Goal: Information Seeking & Learning: Find specific page/section

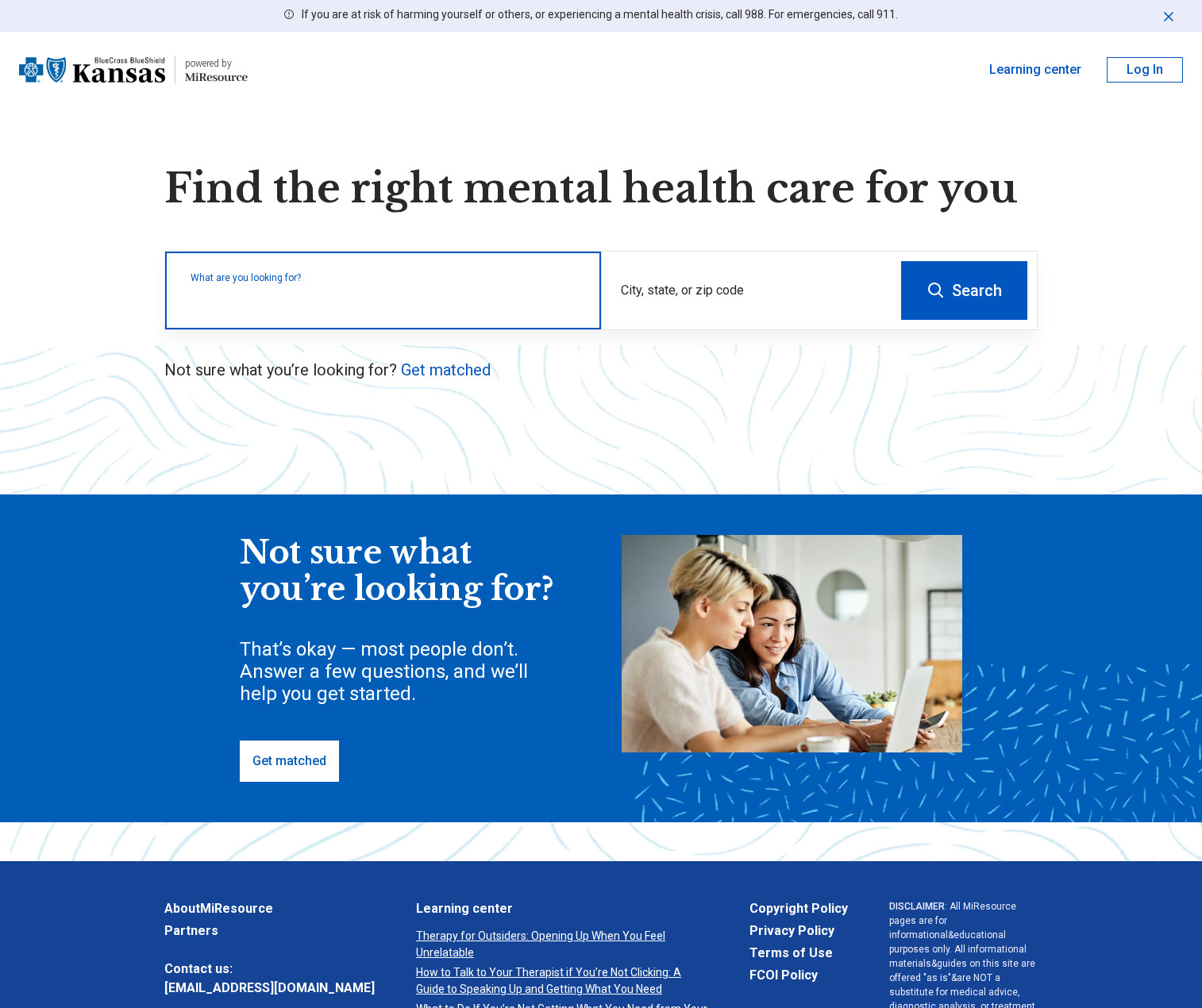
click at [371, 302] on input "text" at bounding box center [386, 298] width 391 height 19
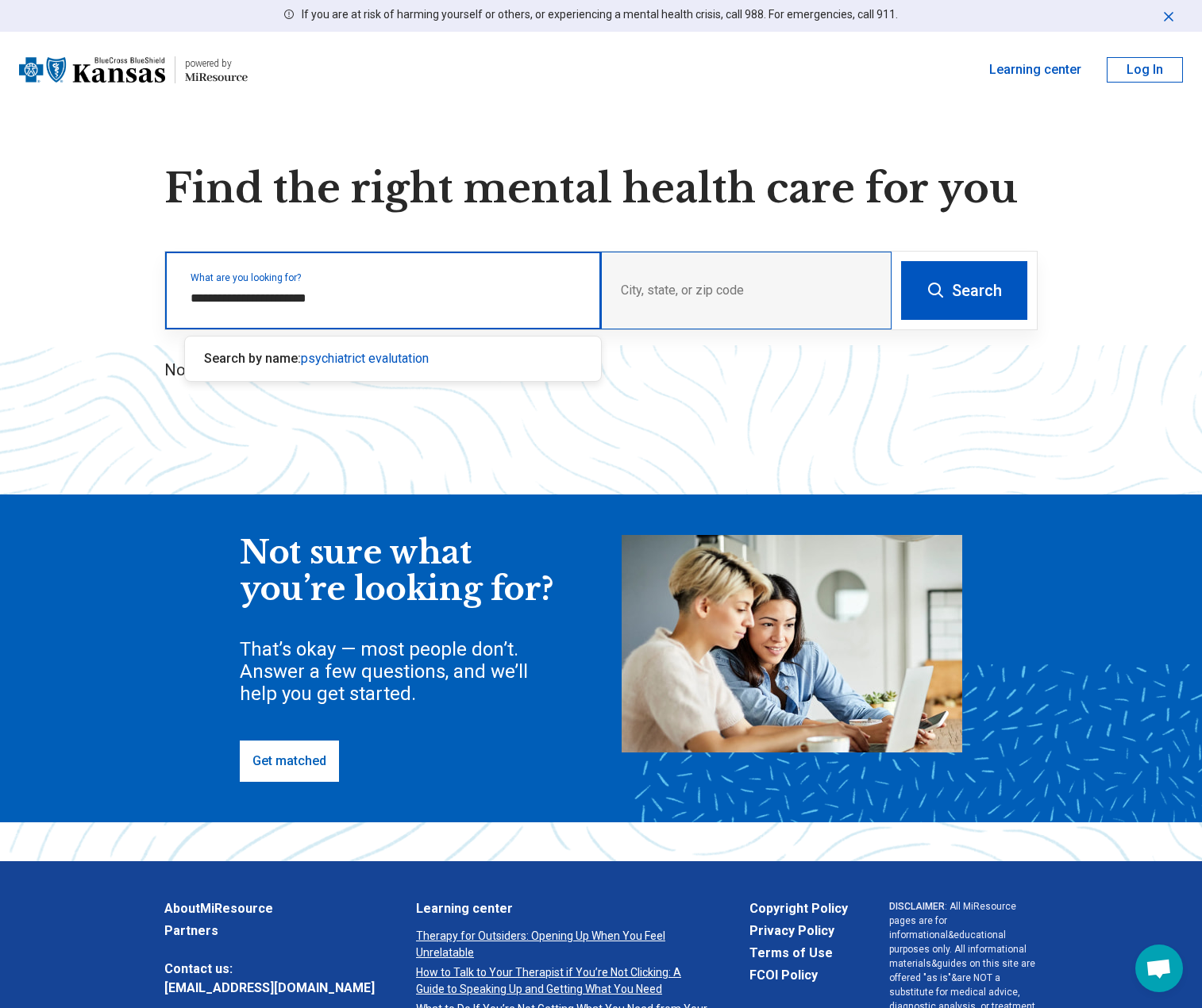
type input "**********"
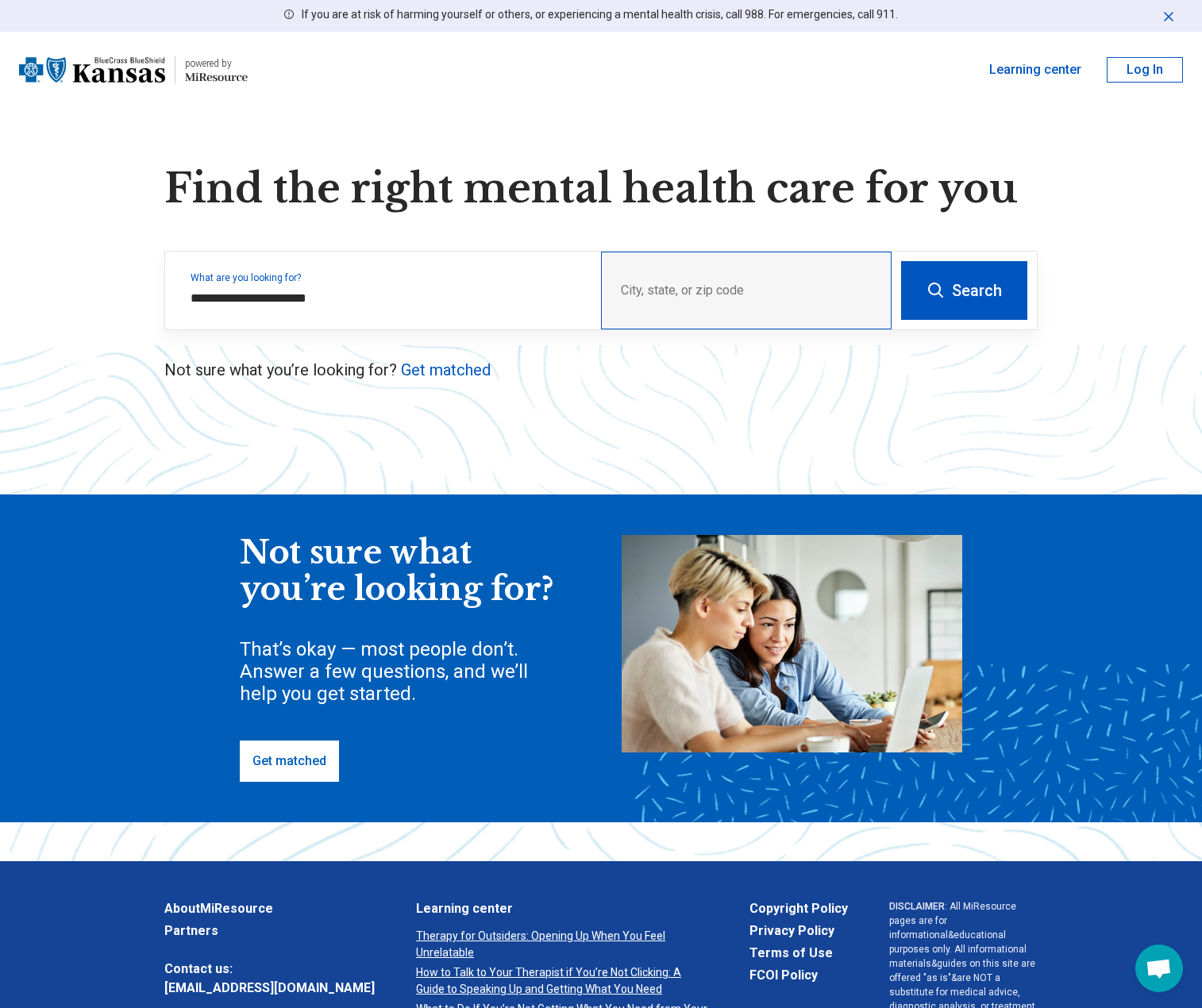
click at [765, 289] on div "City, state, or zip code" at bounding box center [746, 290] width 290 height 77
click at [668, 289] on div "City, state, or zip code" at bounding box center [746, 290] width 290 height 77
click at [976, 298] on button "Search" at bounding box center [964, 290] width 126 height 59
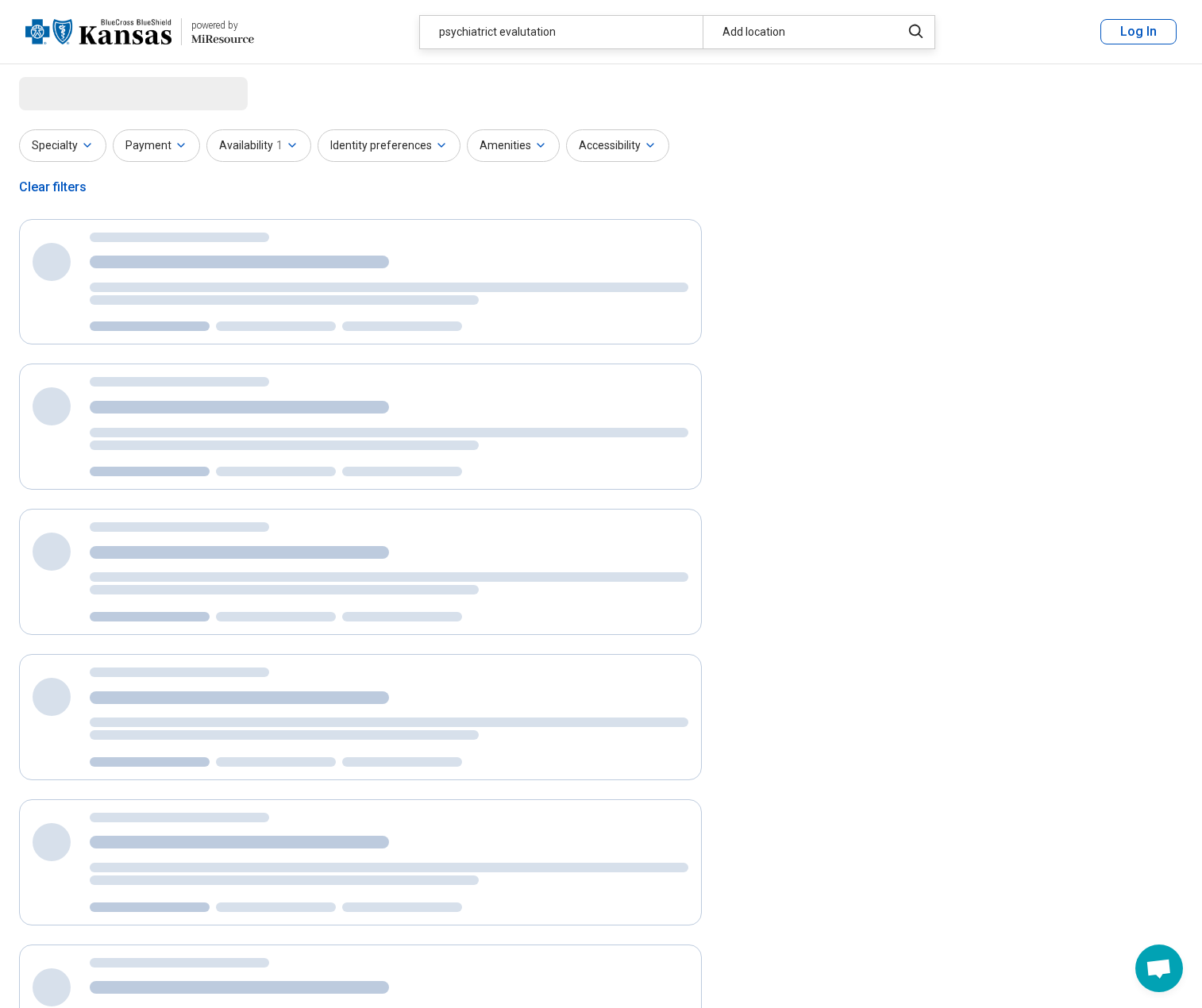
select select "***"
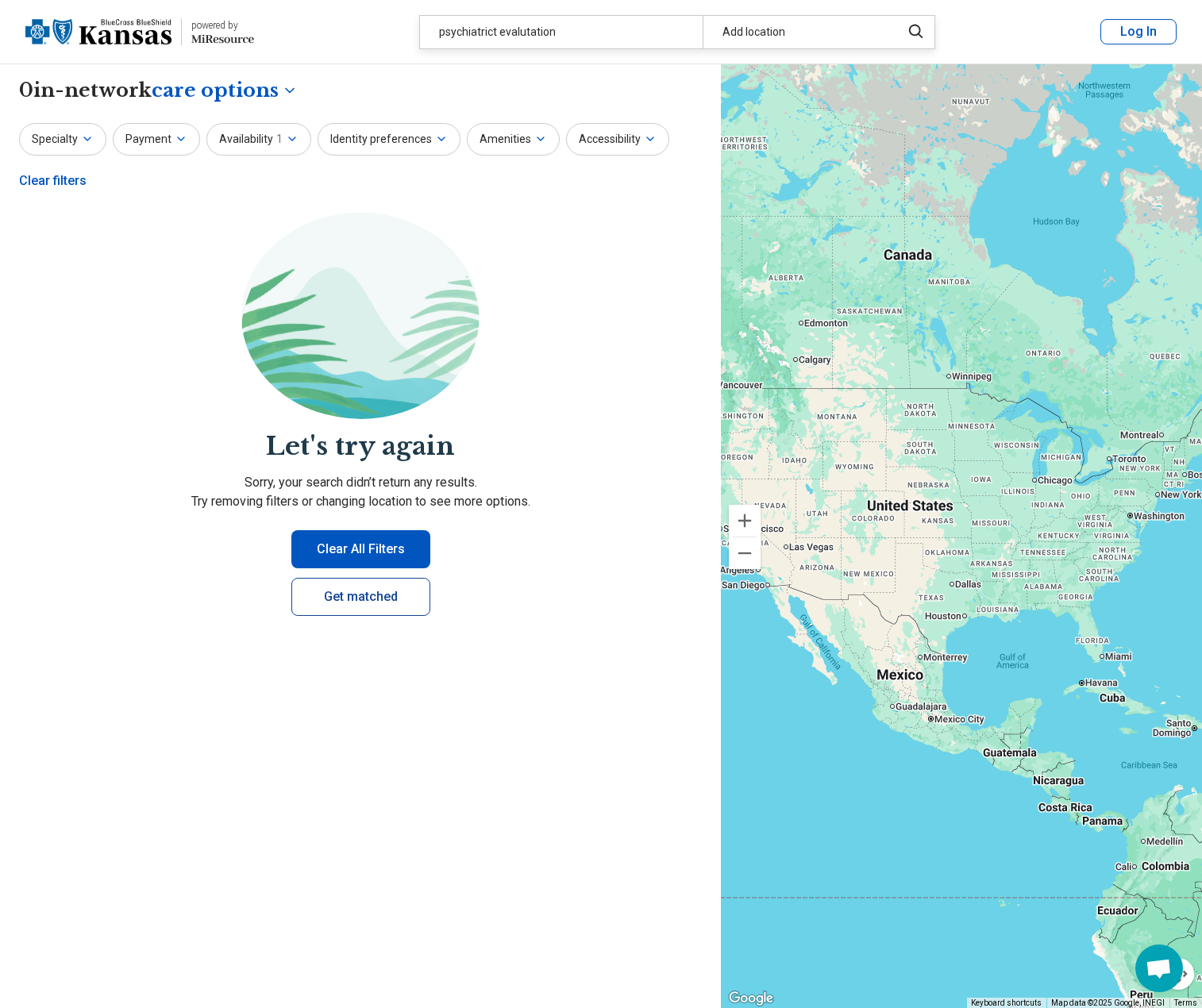
click at [357, 598] on link "Get matched" at bounding box center [361, 596] width 139 height 38
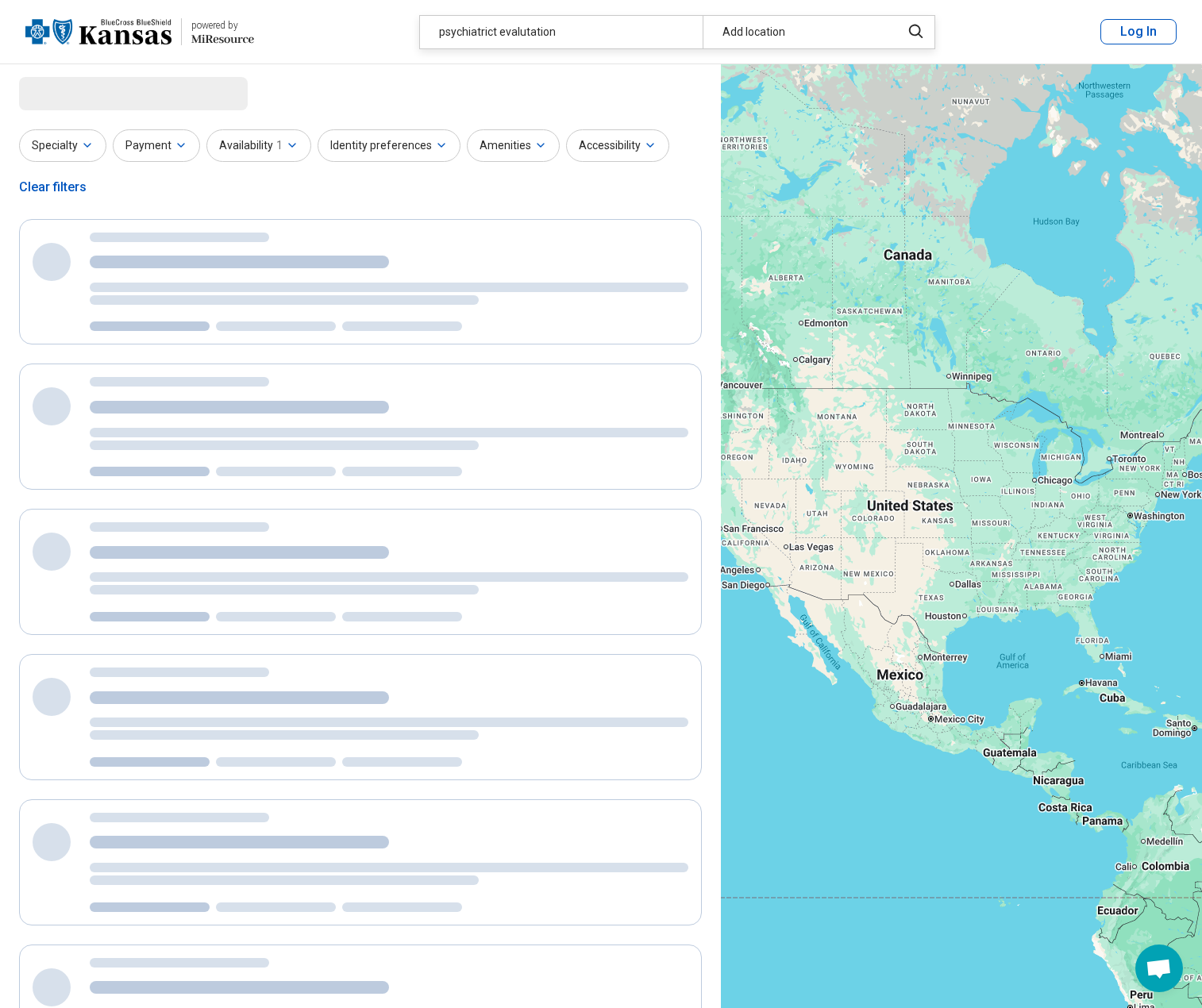
select select "***"
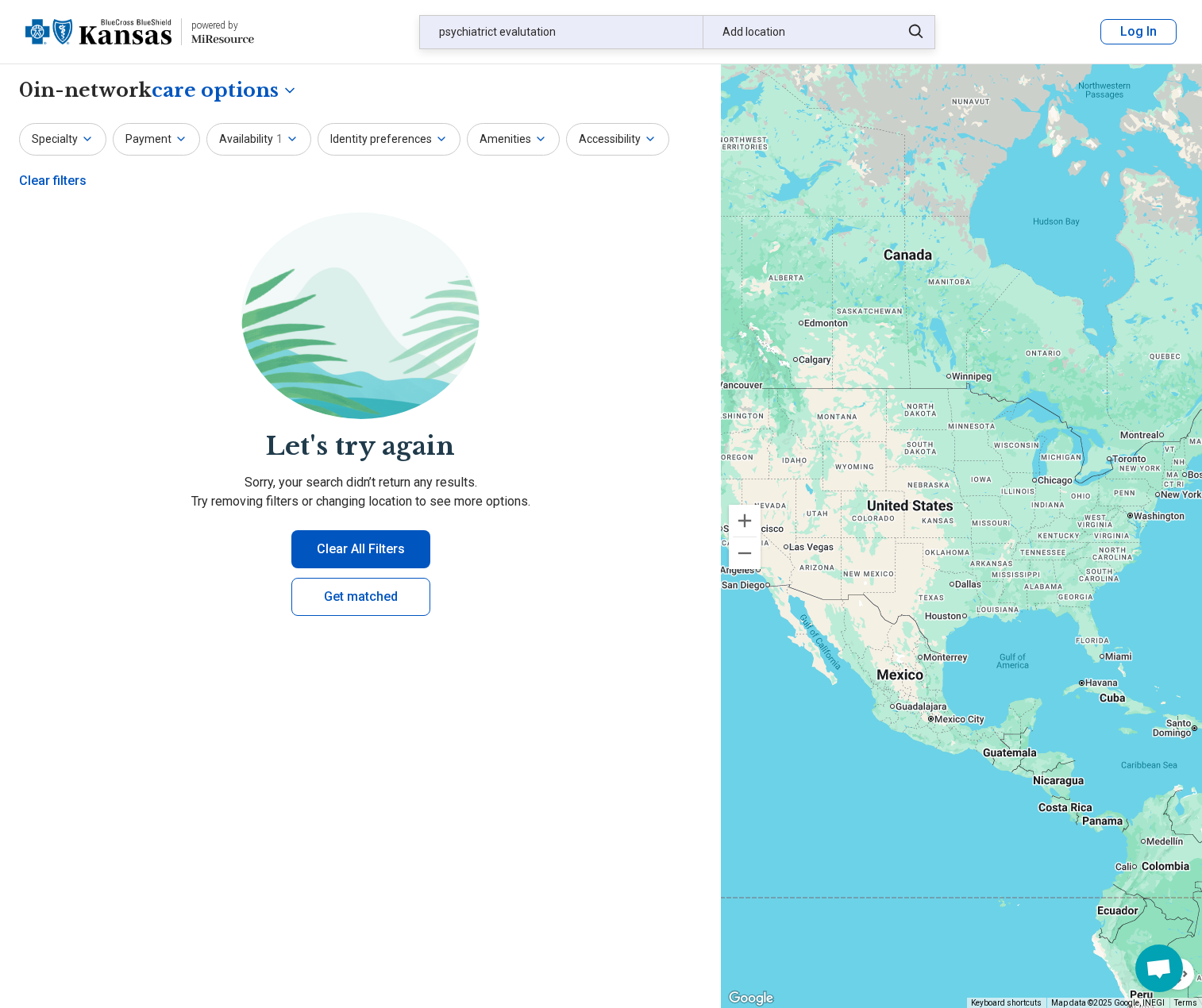
click at [749, 28] on div "Add location" at bounding box center [796, 32] width 188 height 32
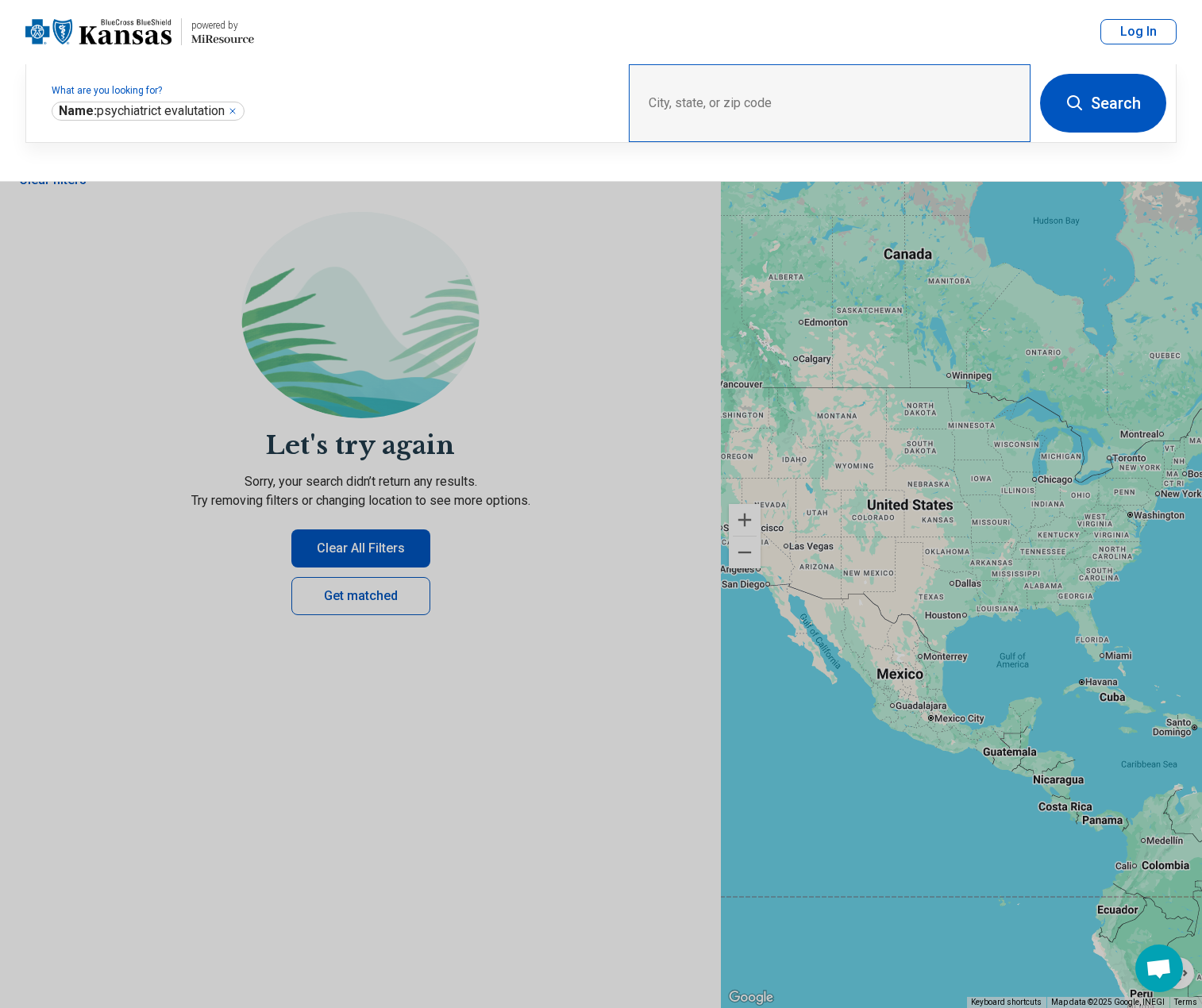
click at [707, 103] on div "City, state, or zip code" at bounding box center [829, 103] width 402 height 77
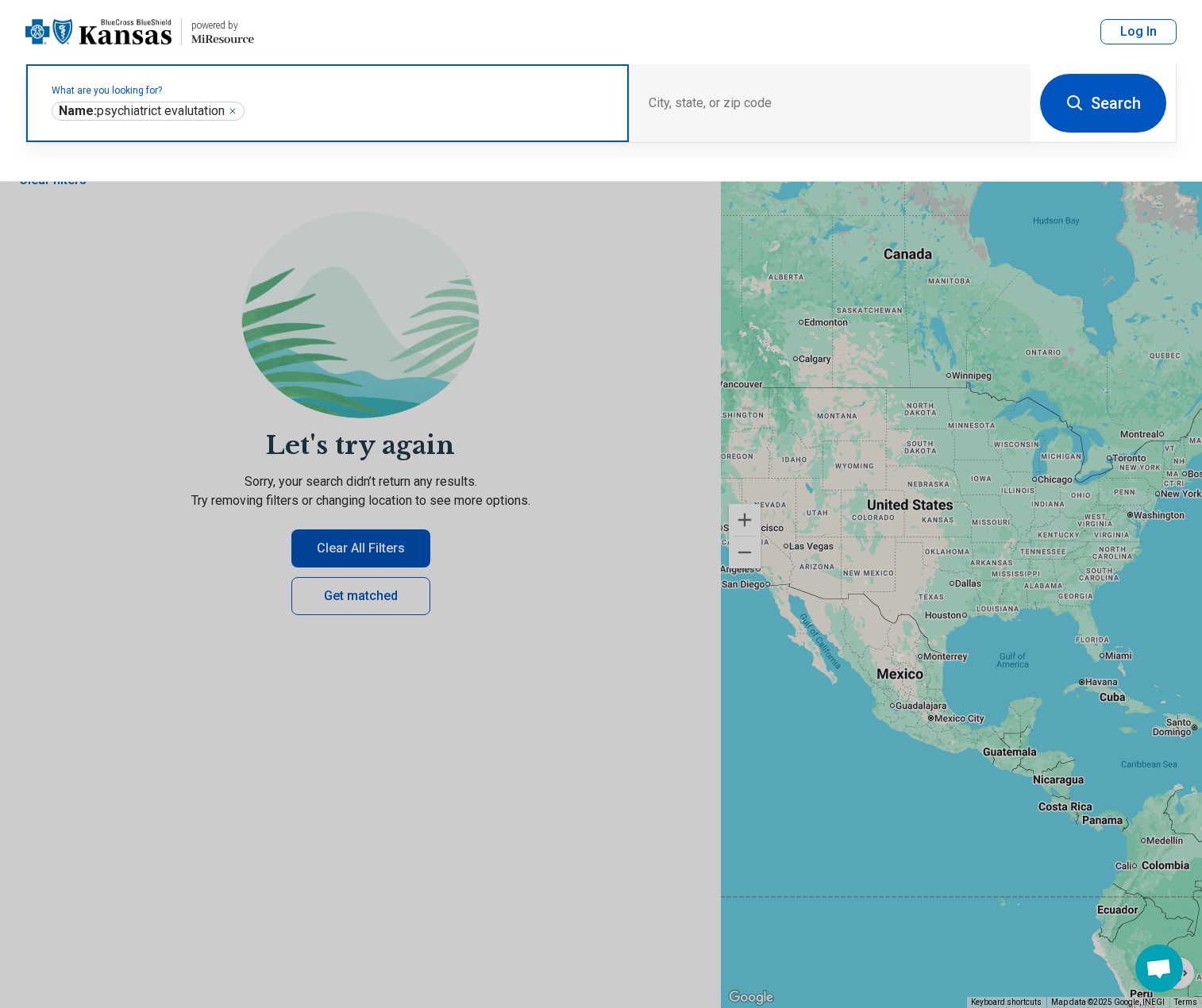
click at [235, 112] on icon "Remove" at bounding box center [232, 111] width 5 height 5
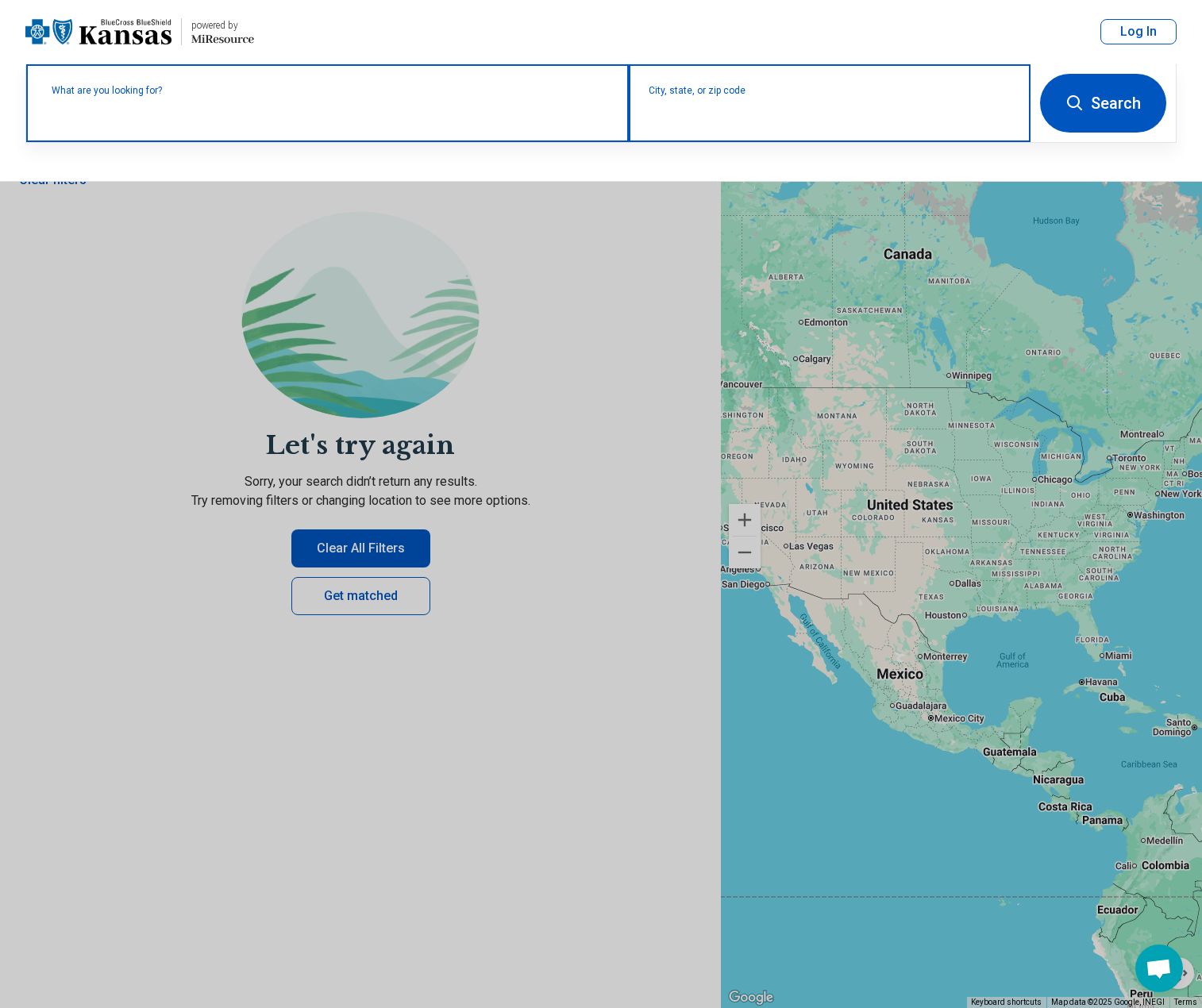
click at [706, 113] on input "City, state, or zip code" at bounding box center [830, 114] width 363 height 19
type input "*****"
click at [697, 115] on input "City, state, or zip code" at bounding box center [830, 114] width 363 height 19
click at [696, 115] on input "City, state, or zip code" at bounding box center [830, 114] width 363 height 19
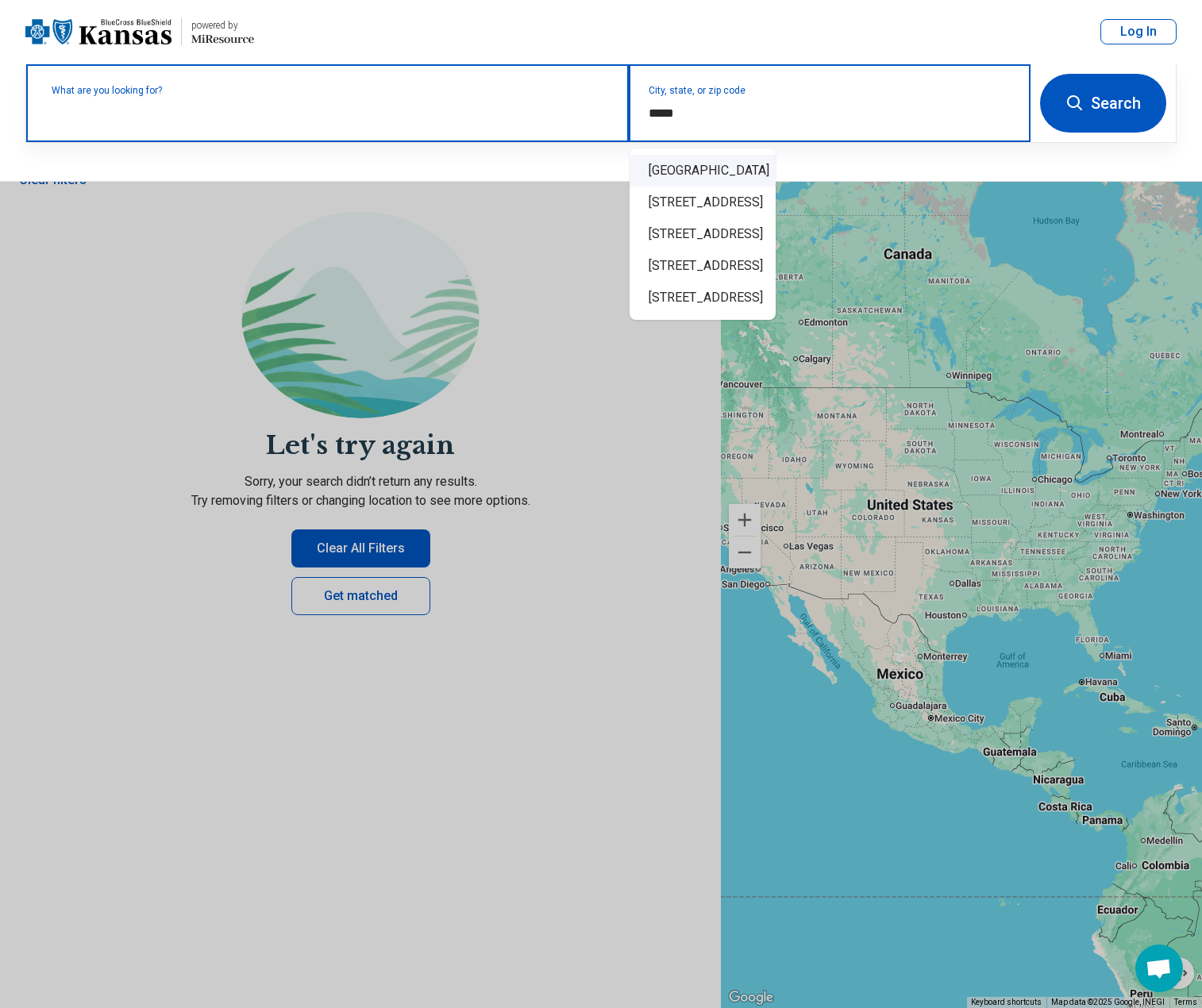
click at [697, 179] on div "[GEOGRAPHIC_DATA]" at bounding box center [702, 170] width 146 height 31
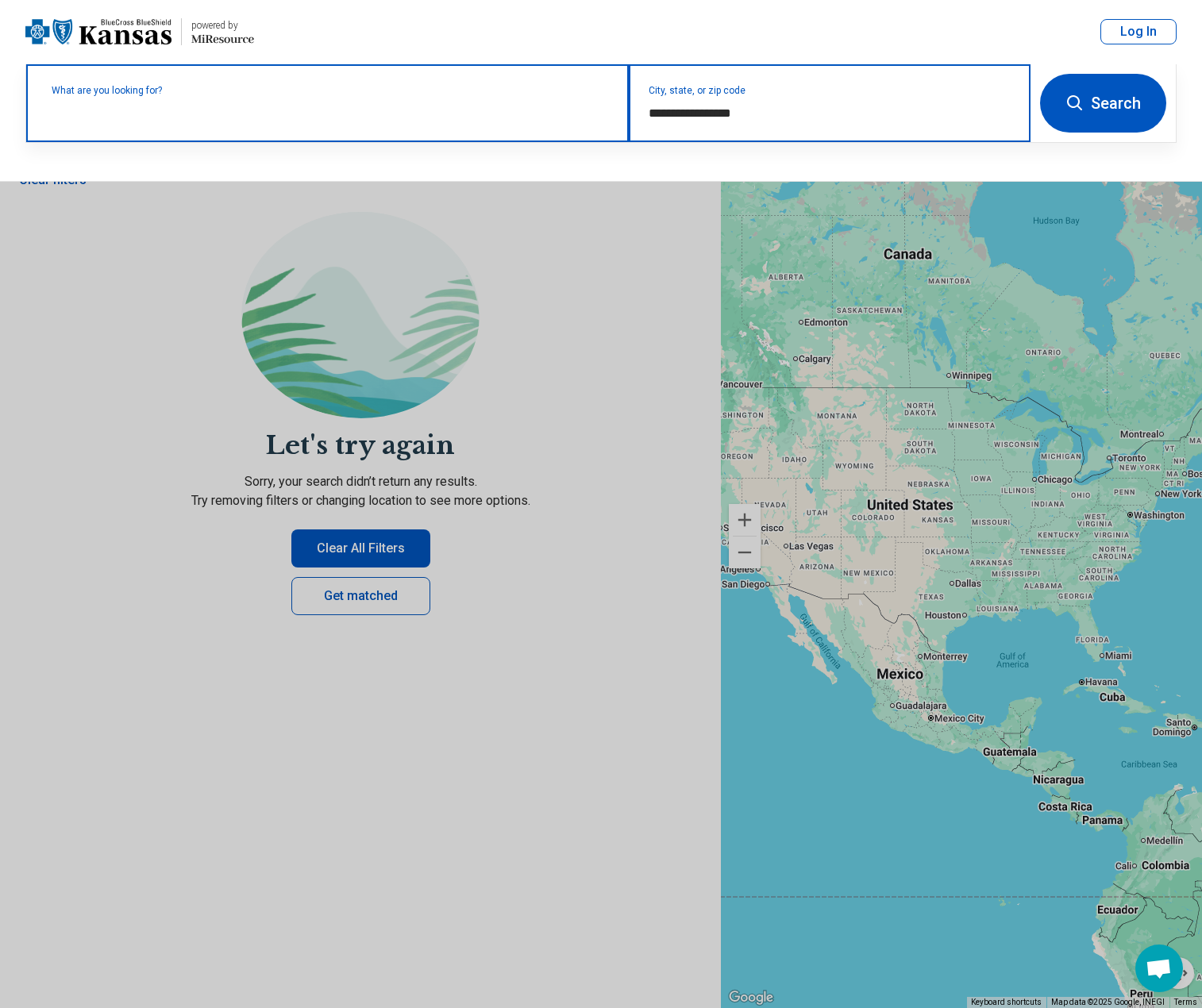
type input "**********"
click at [1085, 115] on button "Search" at bounding box center [1103, 103] width 126 height 59
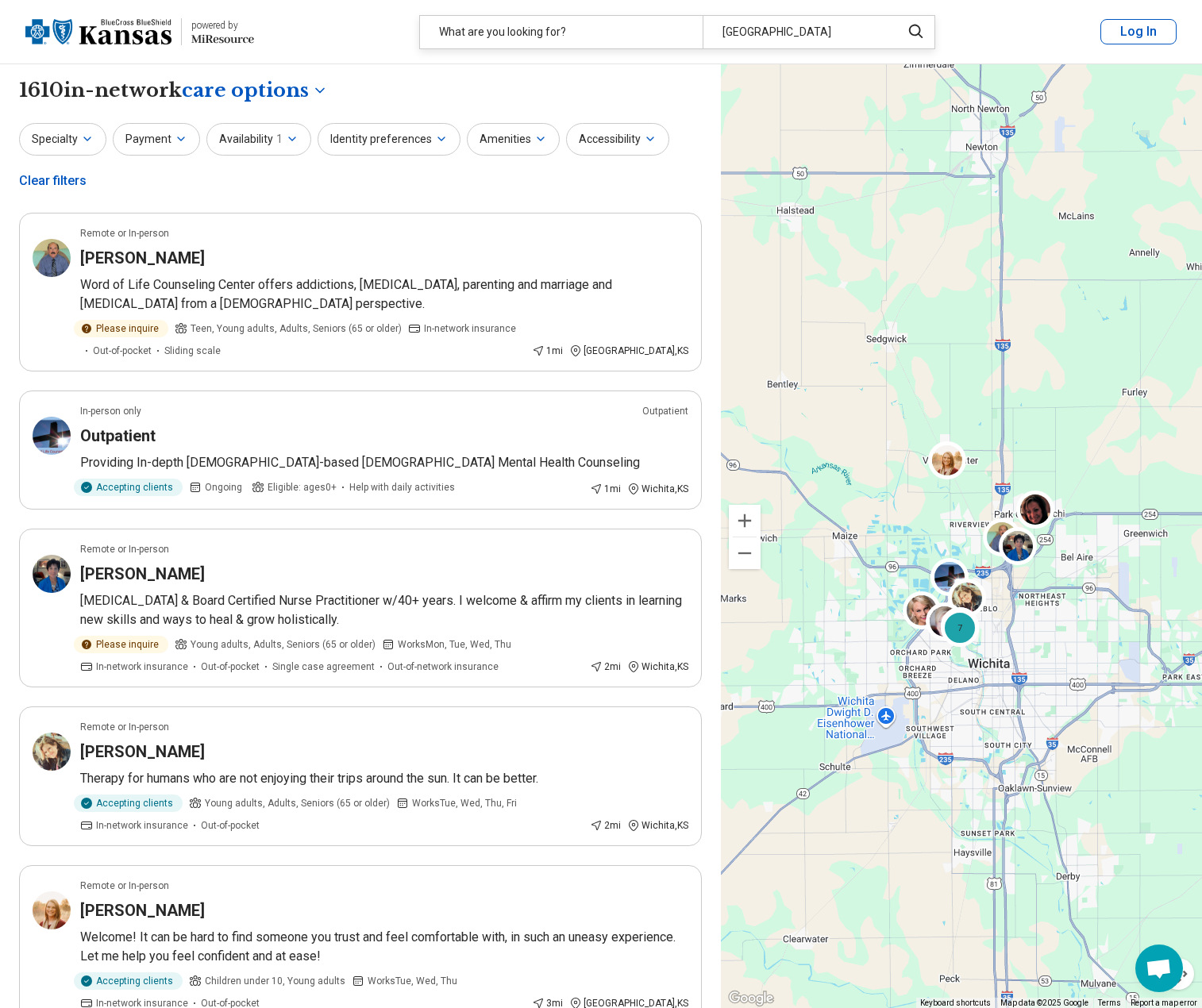
click at [550, 144] on div "Specialty Payment Availability 1 Identity preferences Amenities Accessibility C…" at bounding box center [361, 161] width 682 height 77
click at [539, 144] on button "Amenities" at bounding box center [513, 140] width 93 height 32
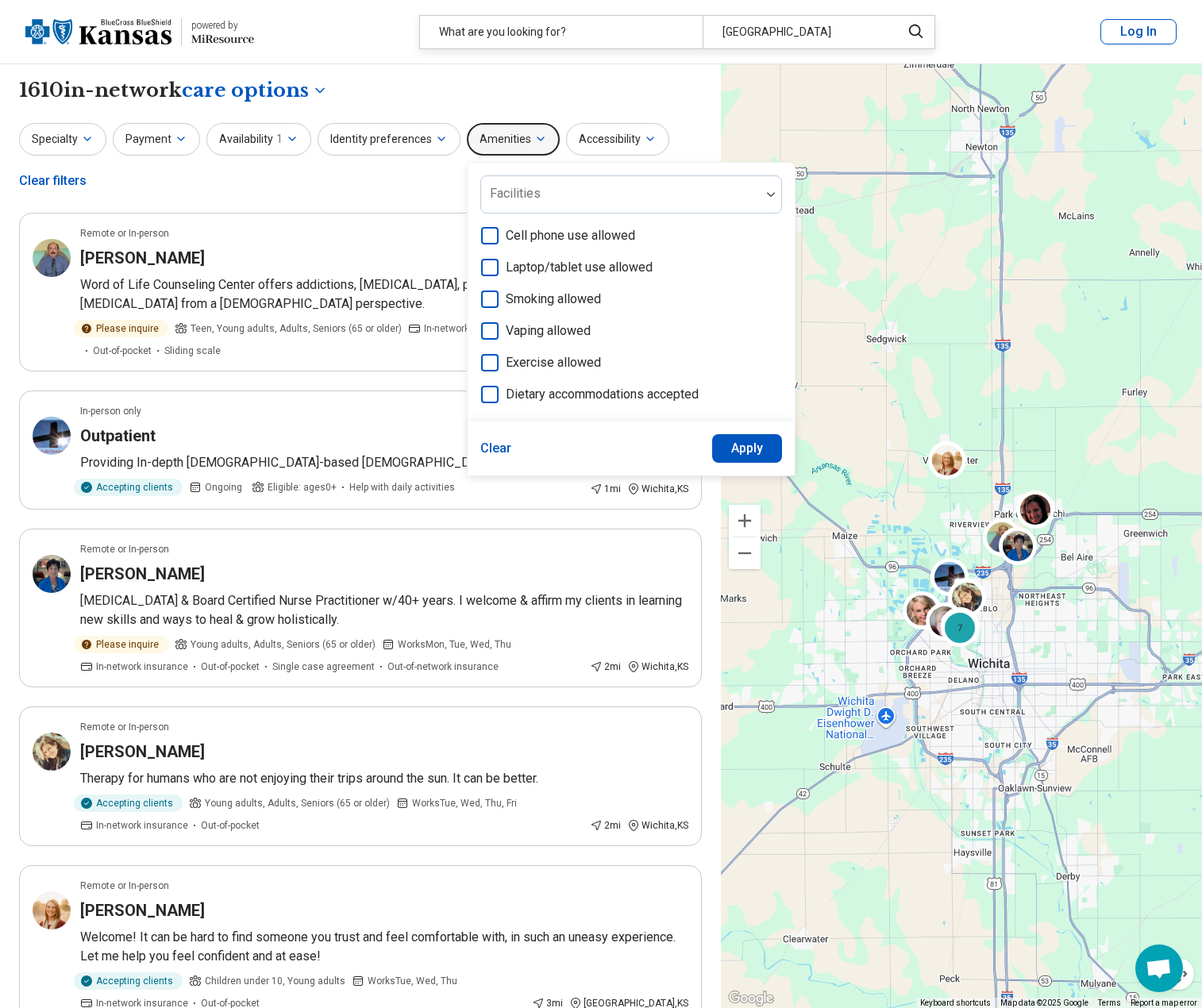
click at [534, 142] on icon "button" at bounding box center [540, 139] width 13 height 13
click at [424, 144] on button "Identity preferences" at bounding box center [389, 140] width 143 height 32
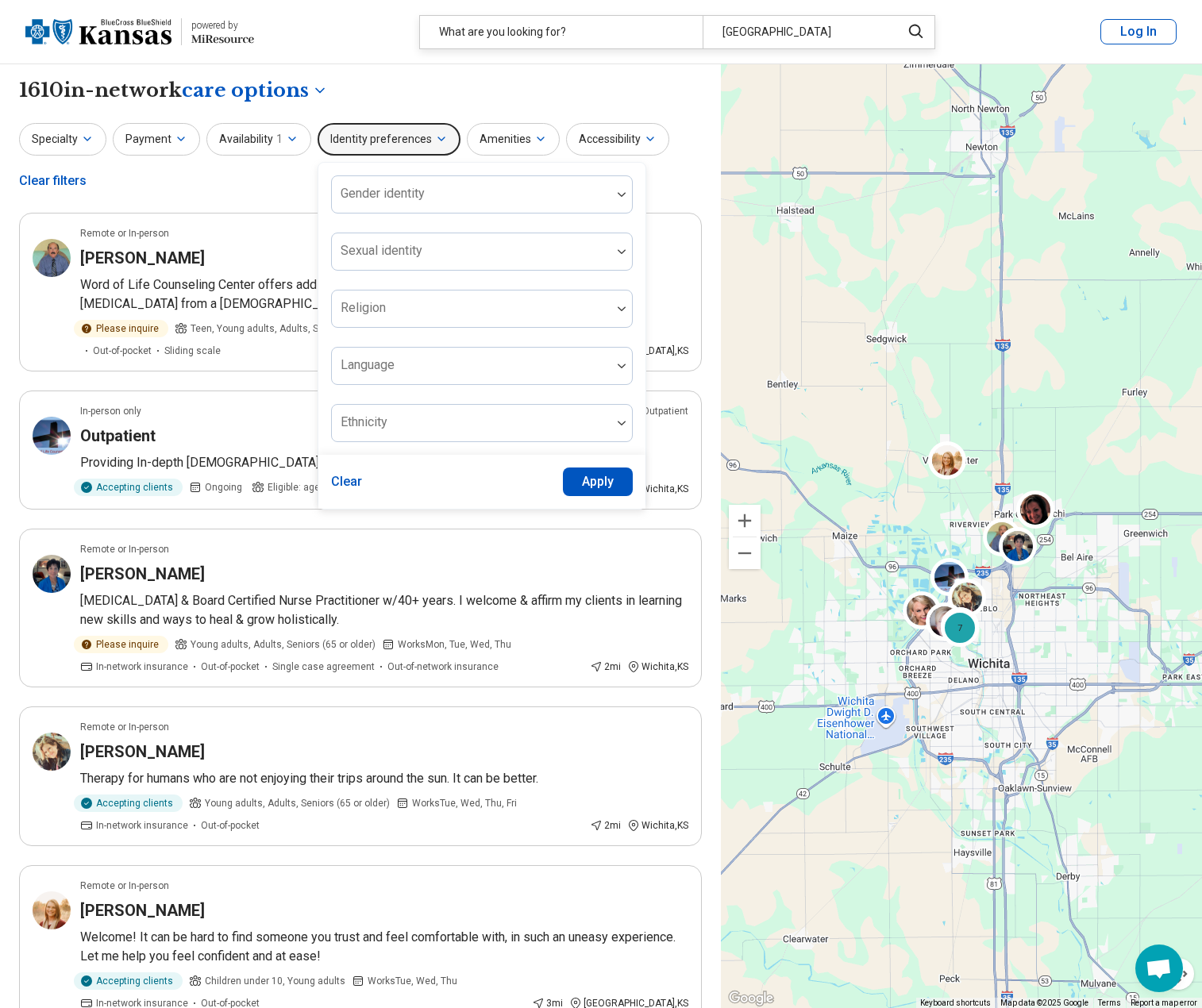
click at [424, 144] on button "Identity preferences" at bounding box center [389, 140] width 143 height 32
click at [591, 141] on button "Accessibility" at bounding box center [618, 140] width 103 height 32
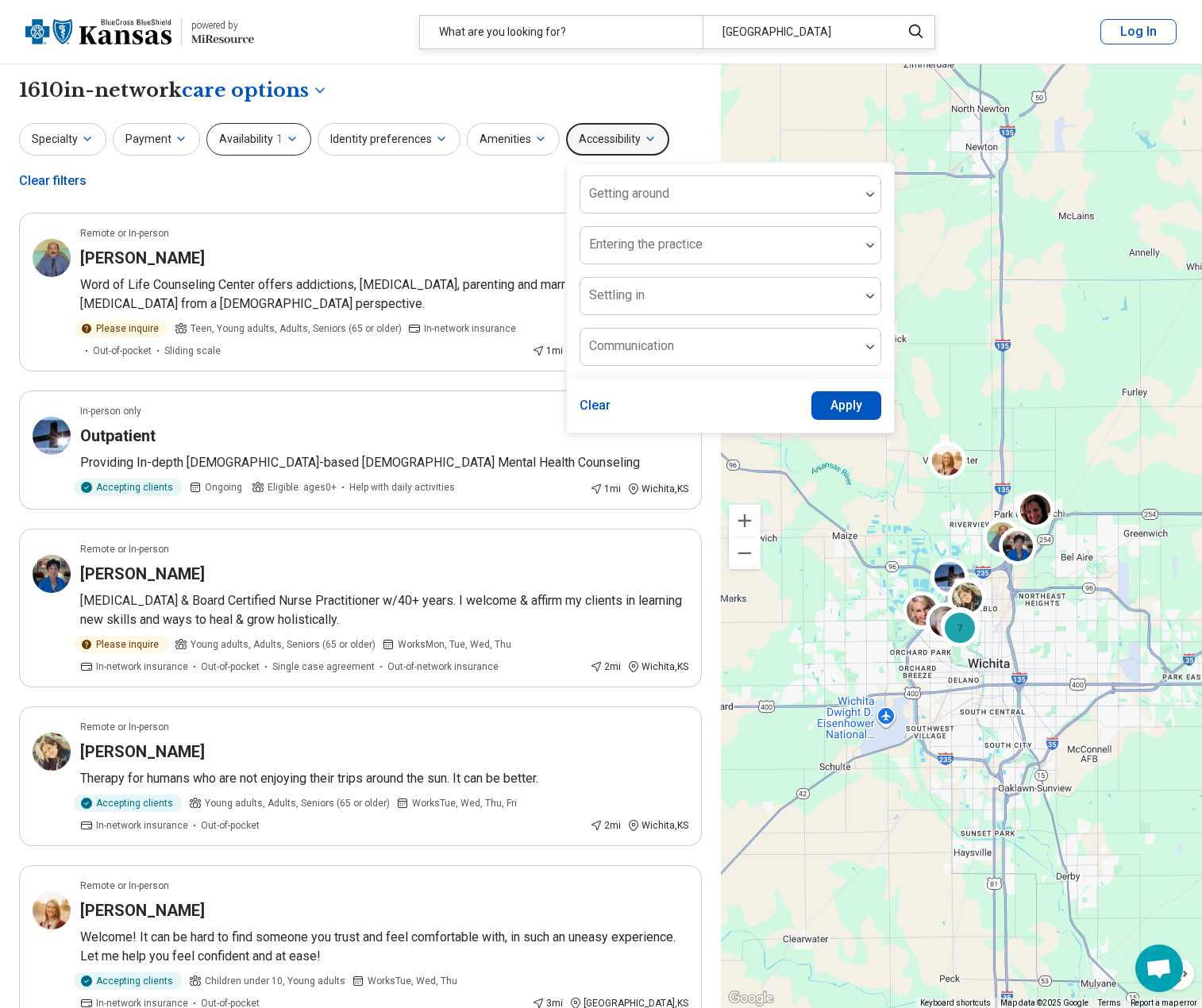
click at [286, 141] on icon "button" at bounding box center [292, 139] width 13 height 13
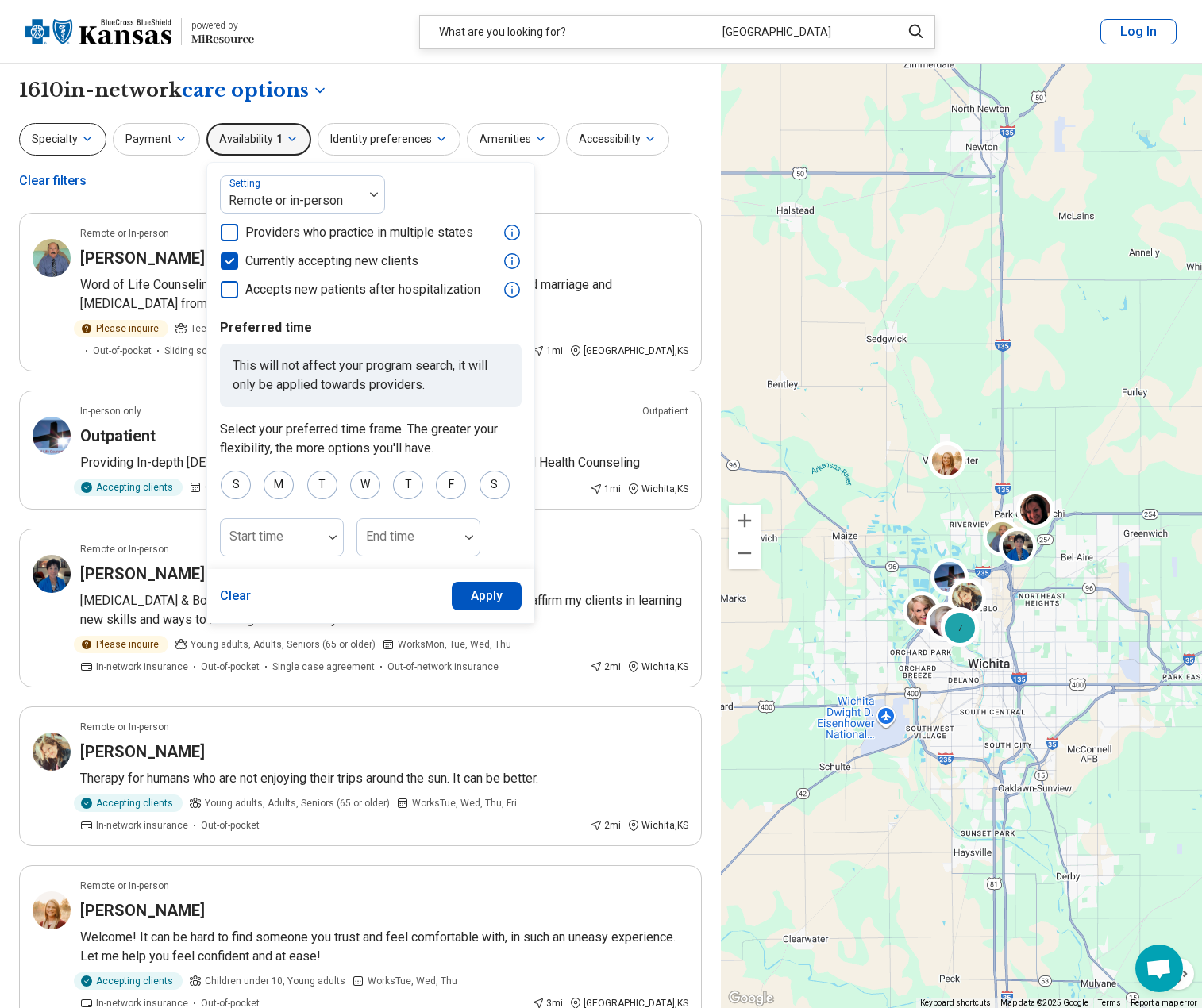
click at [82, 149] on button "Specialty" at bounding box center [63, 140] width 87 height 32
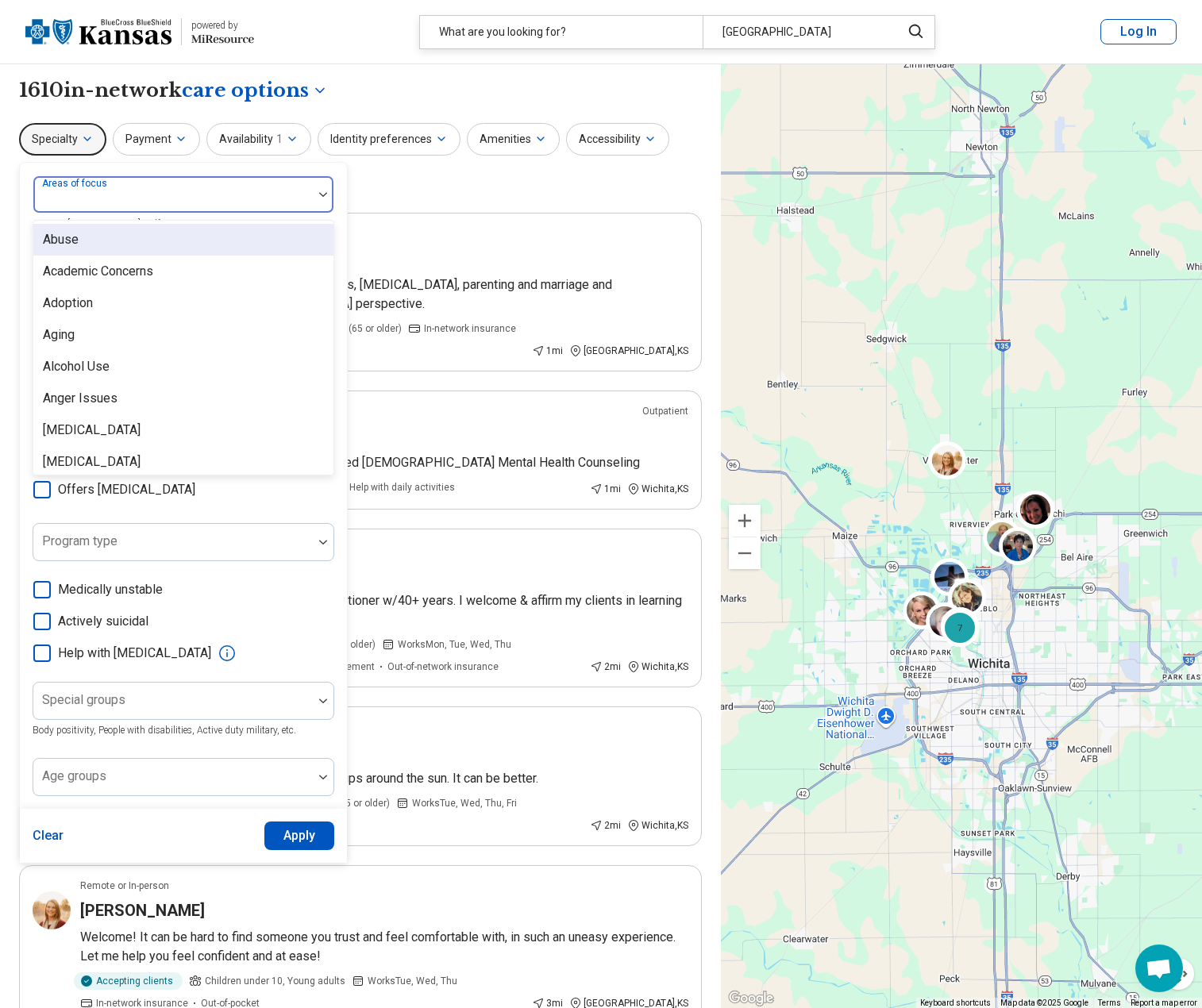
click at [257, 195] on div at bounding box center [173, 201] width 267 height 23
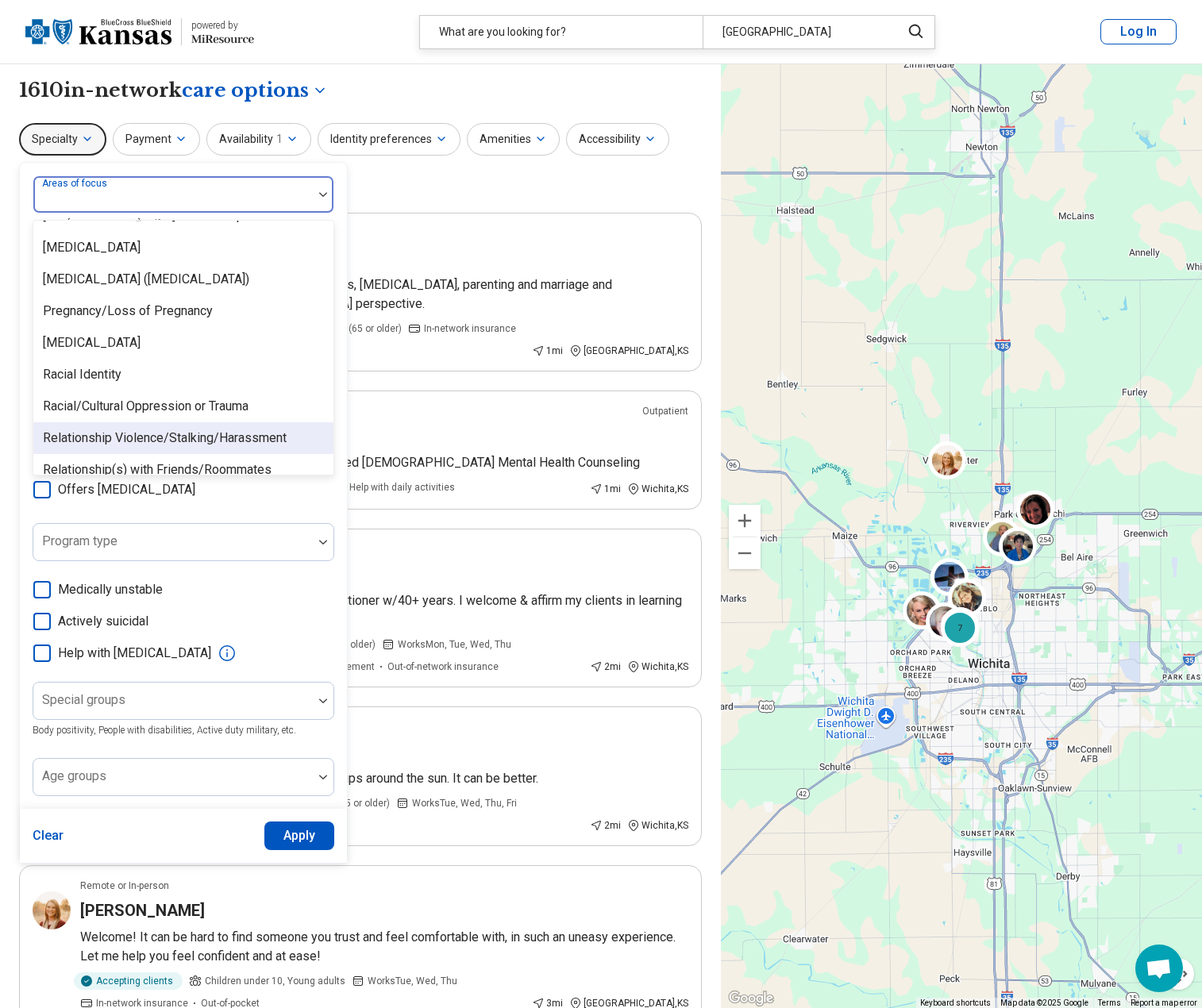
scroll to position [2301, 0]
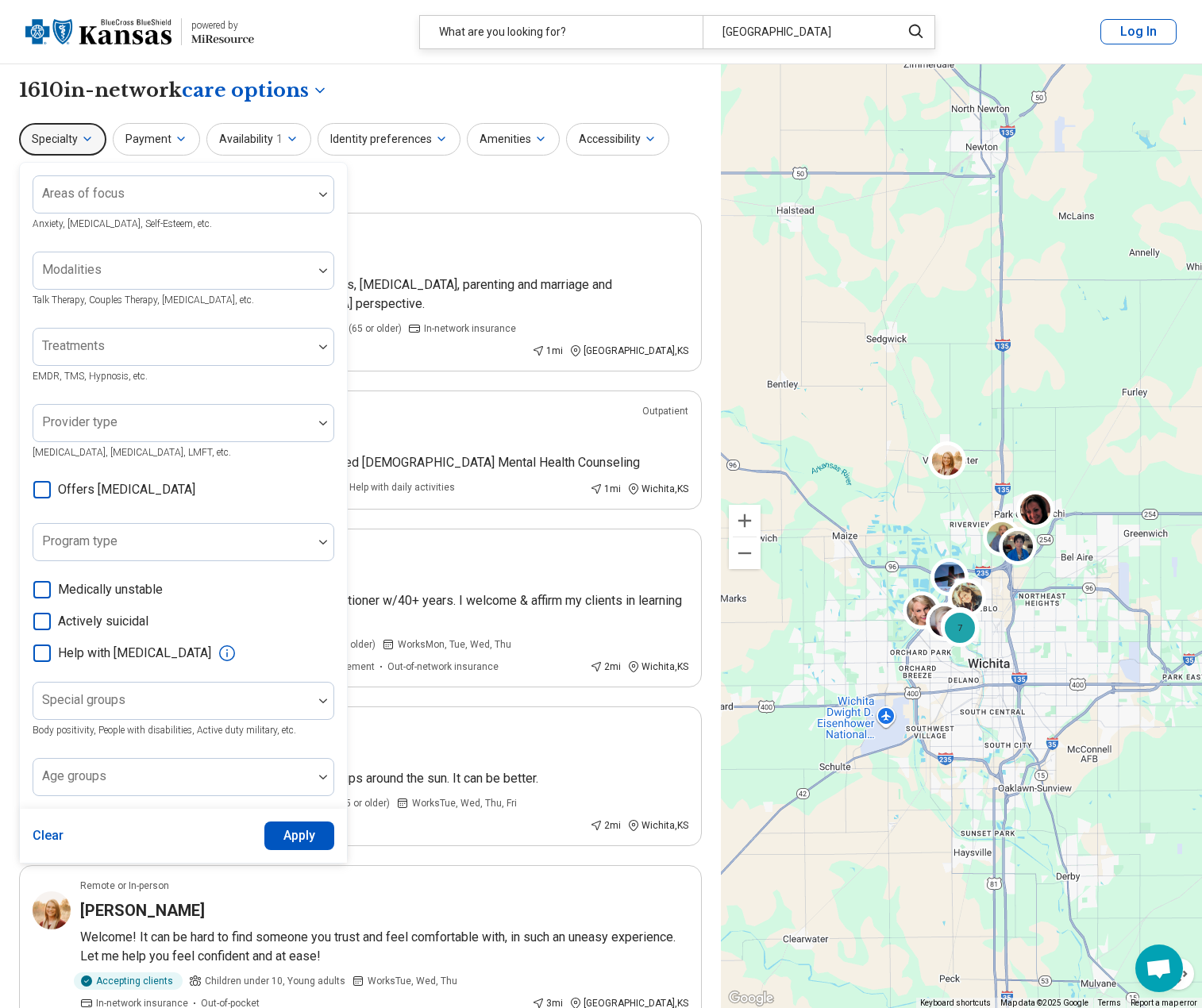
click at [94, 36] on img at bounding box center [98, 31] width 146 height 38
